Goal: Find specific page/section: Find specific page/section

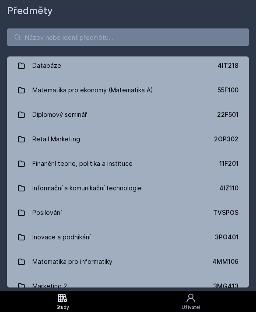
scroll to position [519, 0]
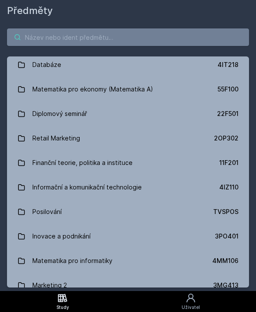
click at [177, 32] on input "search" at bounding box center [128, 37] width 242 height 18
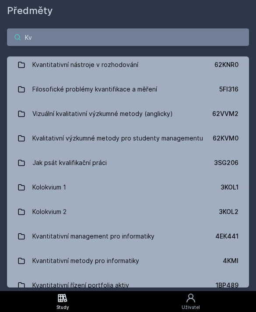
type input "Kva"
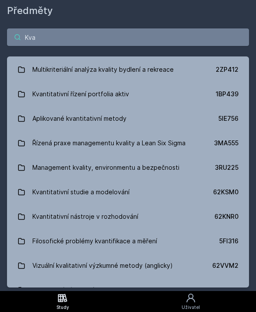
click at [57, 42] on input "Kva" at bounding box center [128, 37] width 242 height 18
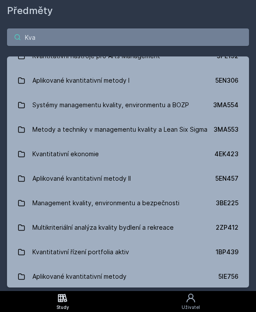
click at [36, 35] on input "Kva" at bounding box center [128, 37] width 242 height 18
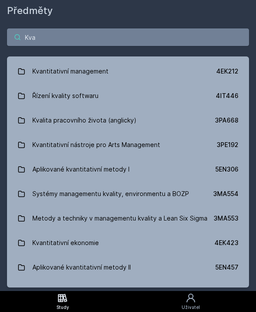
scroll to position [21, 0]
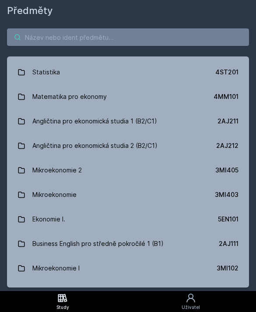
click at [52, 35] on input "search" at bounding box center [128, 37] width 242 height 18
click at [41, 39] on input "search" at bounding box center [128, 37] width 242 height 18
paste input "4EK212 - Kvantitativní management"
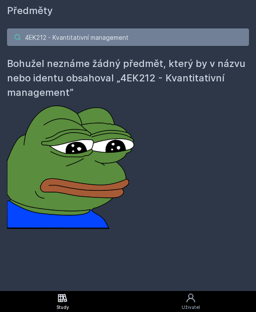
click at [53, 40] on input "4EK212 - Kvantitativní management" at bounding box center [128, 37] width 242 height 18
click at [53, 39] on input "4EK212 - Kvantitativní management" at bounding box center [128, 37] width 242 height 18
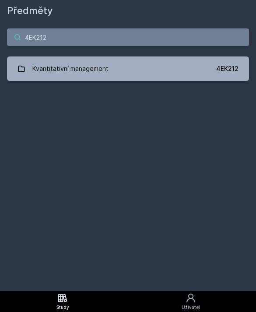
type input "4EK212"
click at [204, 67] on link "Kvantitativní management 4EK212" at bounding box center [128, 68] width 242 height 25
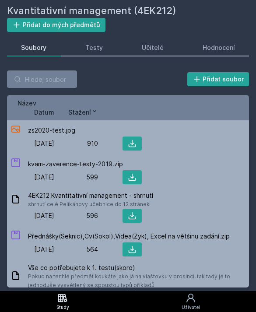
click at [212, 45] on div "Hodnocení" at bounding box center [219, 47] width 32 height 9
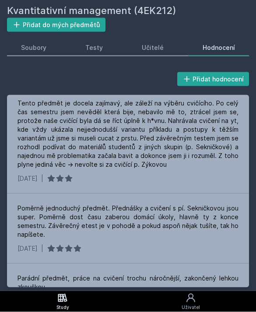
scroll to position [908, 0]
